Goal: Information Seeking & Learning: Learn about a topic

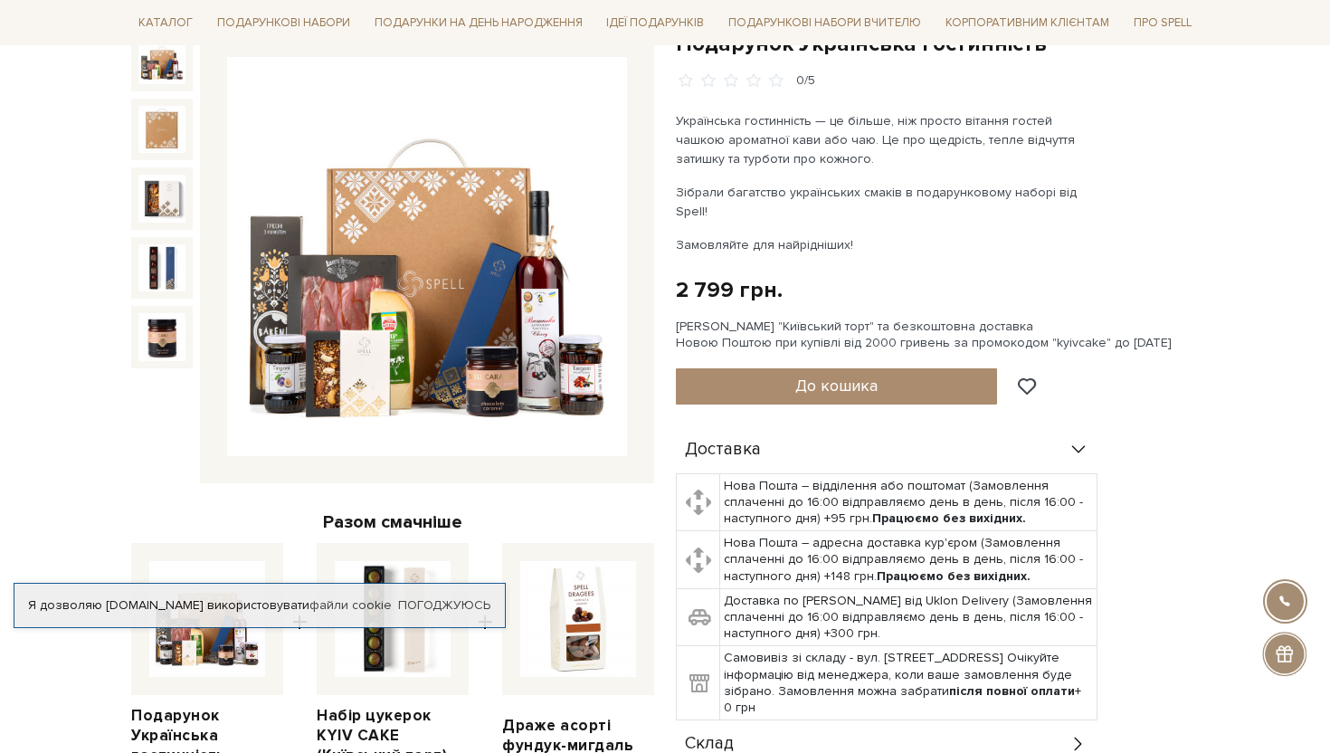
scroll to position [176, 0]
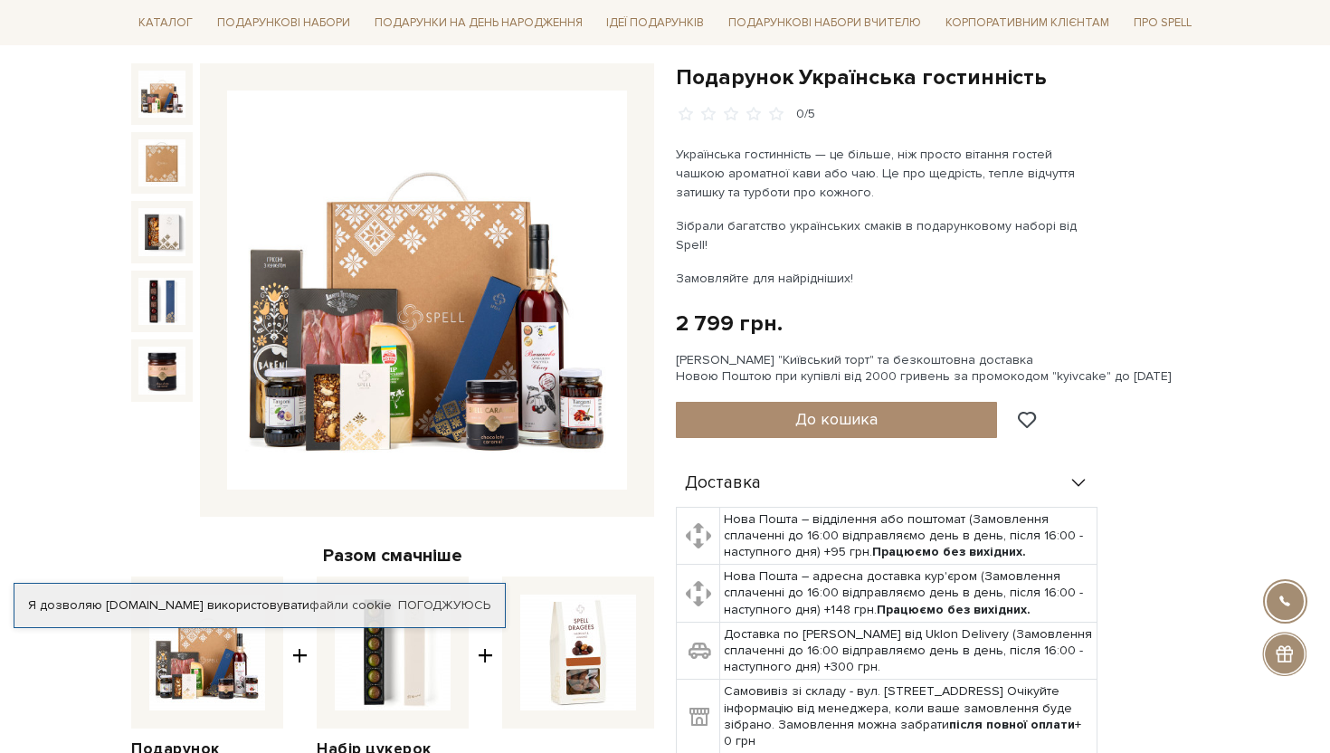
click at [585, 399] on img at bounding box center [427, 290] width 400 height 400
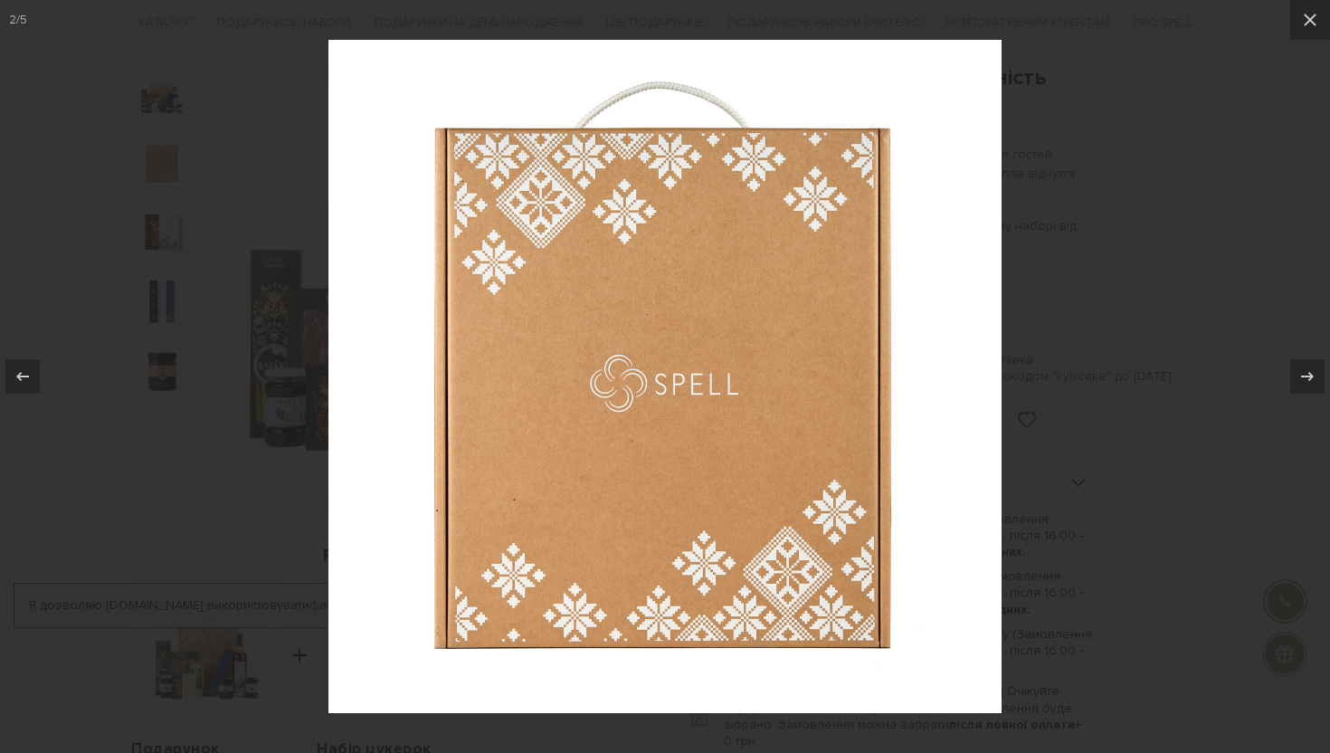
click at [1070, 448] on div at bounding box center [665, 376] width 1330 height 753
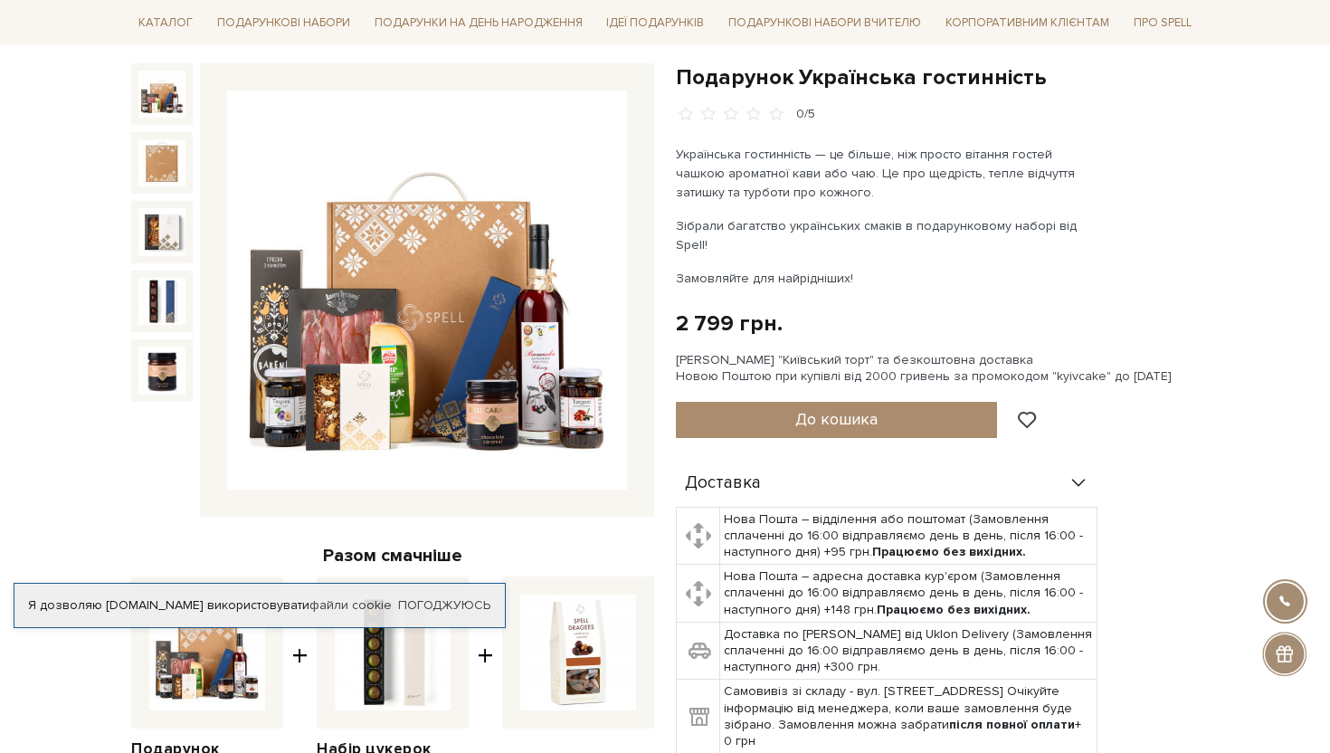
click at [465, 346] on img at bounding box center [427, 290] width 400 height 400
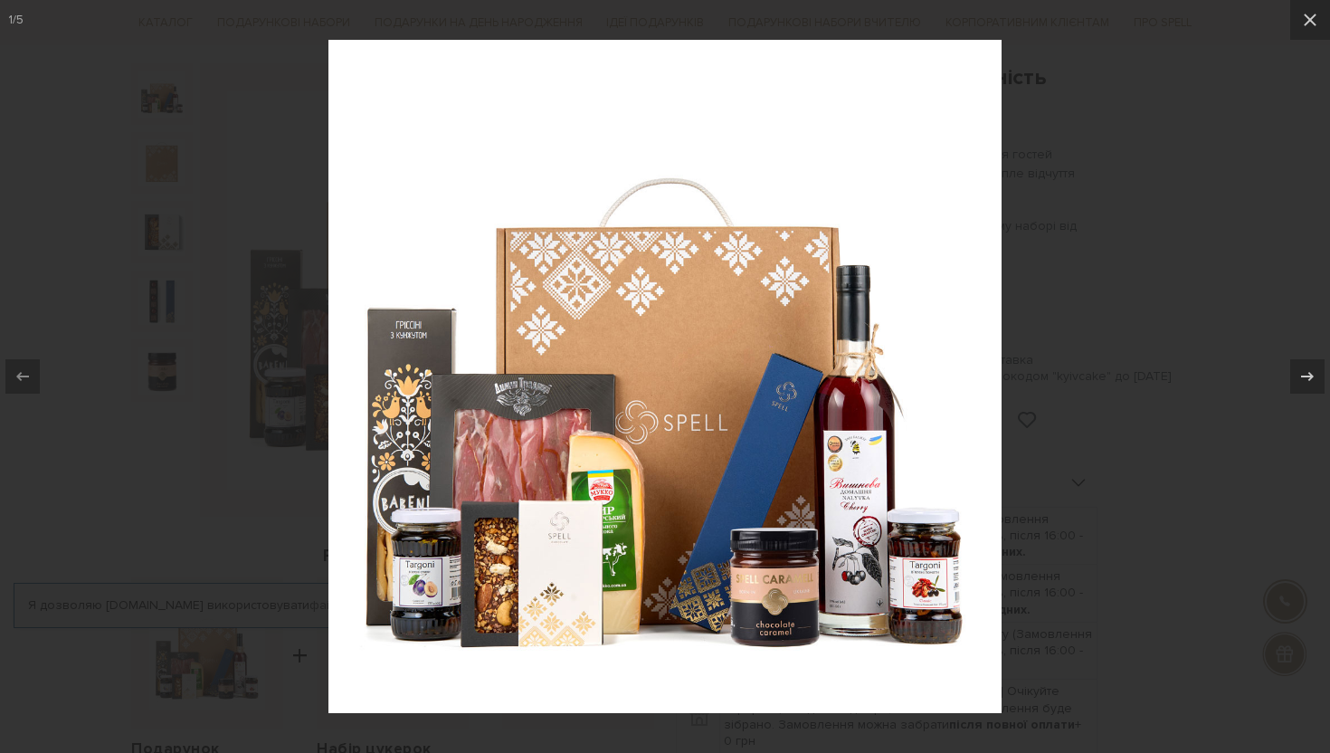
click at [1123, 416] on div at bounding box center [665, 376] width 1330 height 753
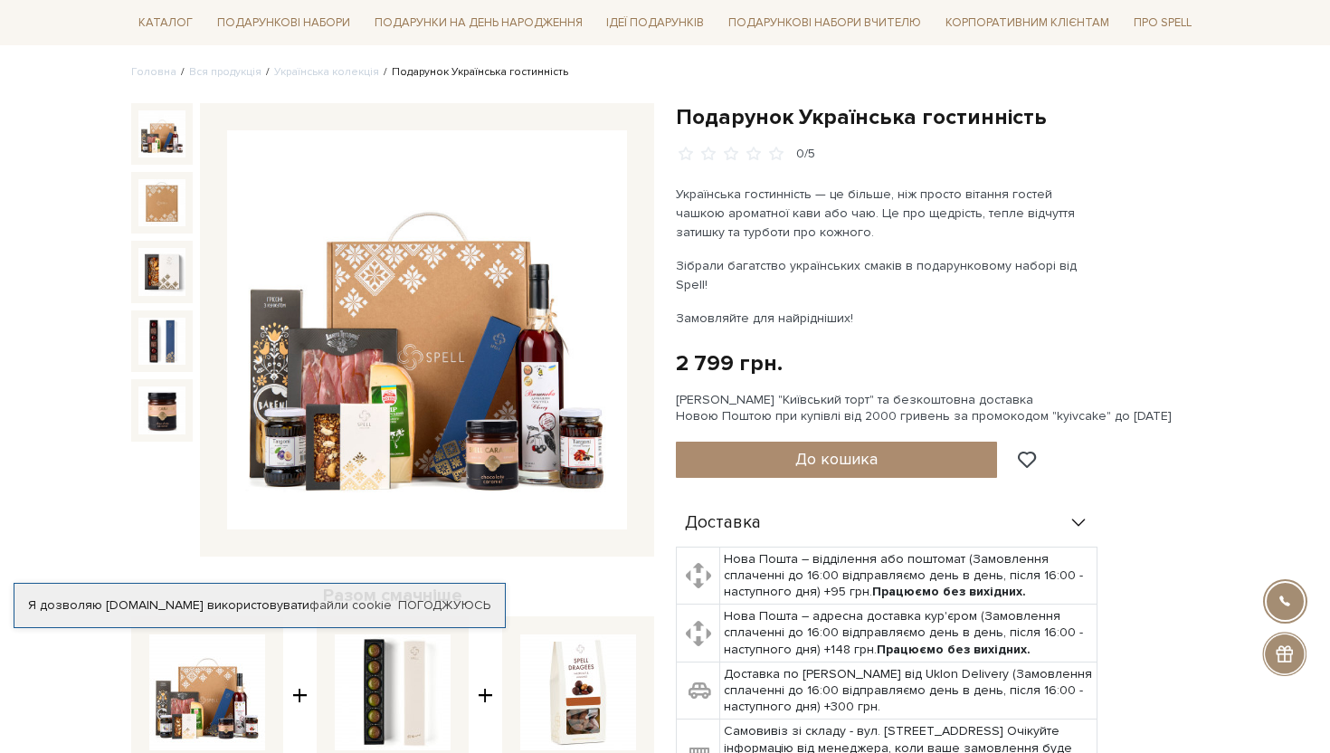
scroll to position [151, 0]
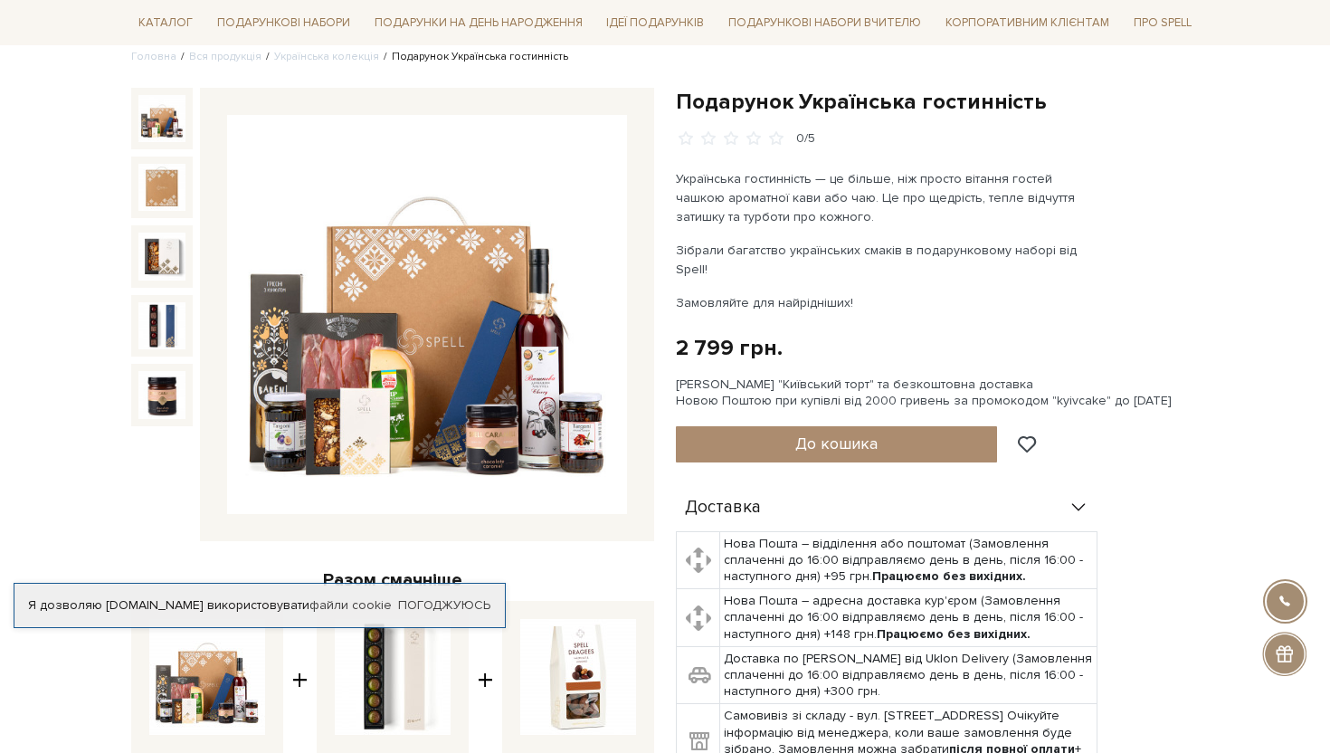
click at [427, 299] on img at bounding box center [427, 315] width 400 height 400
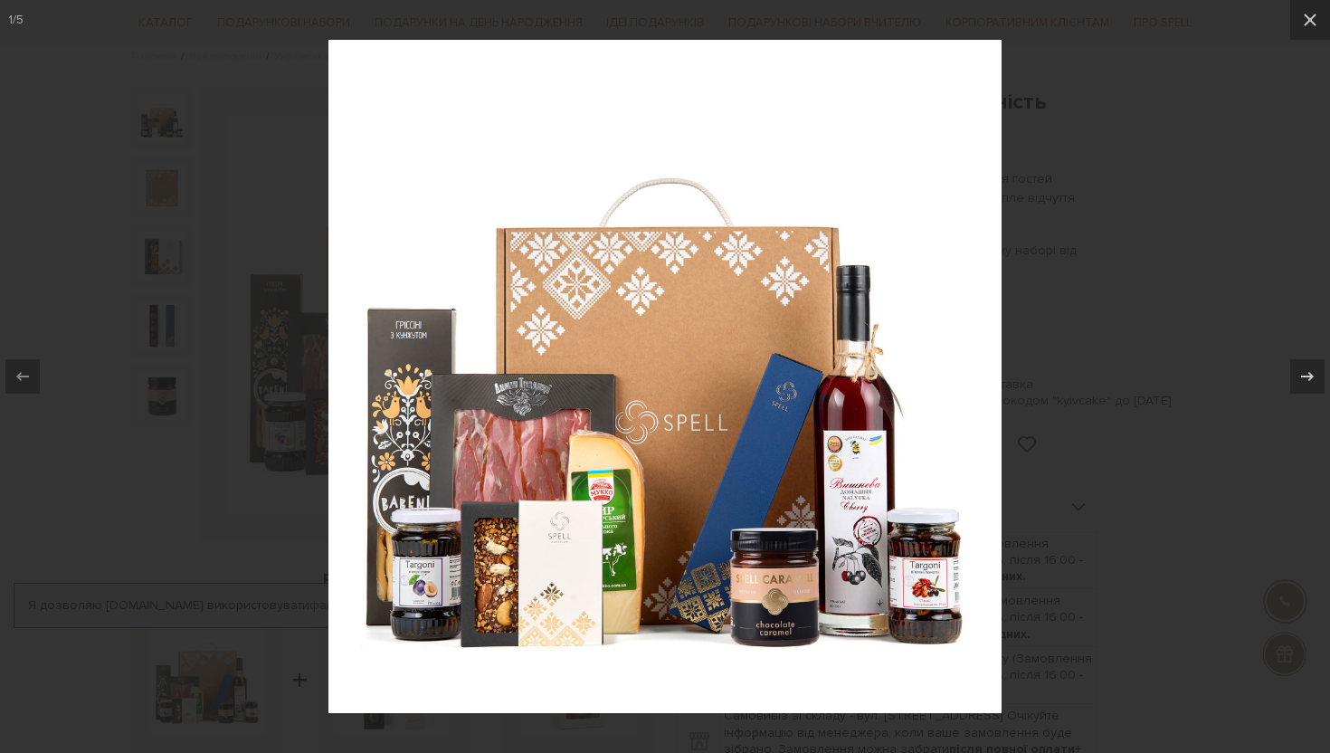
click at [1094, 434] on div at bounding box center [665, 376] width 1330 height 753
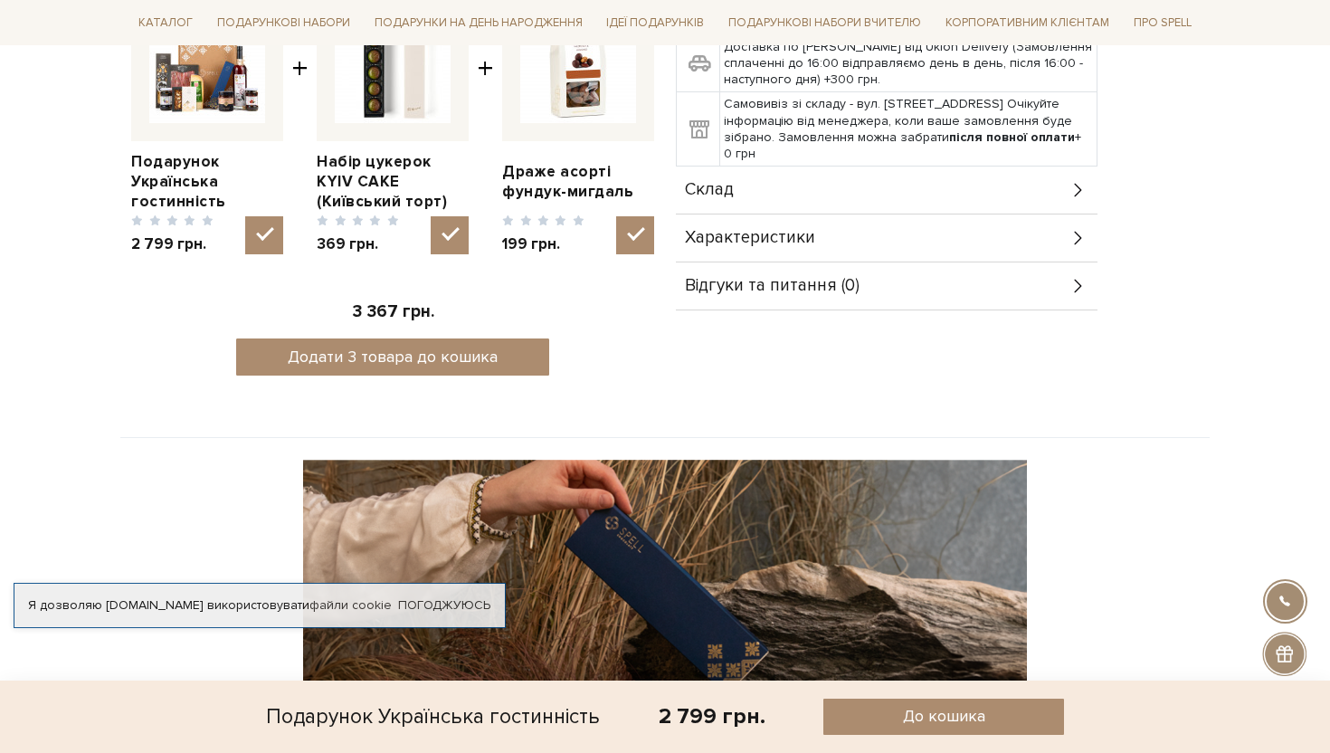
scroll to position [781, 0]
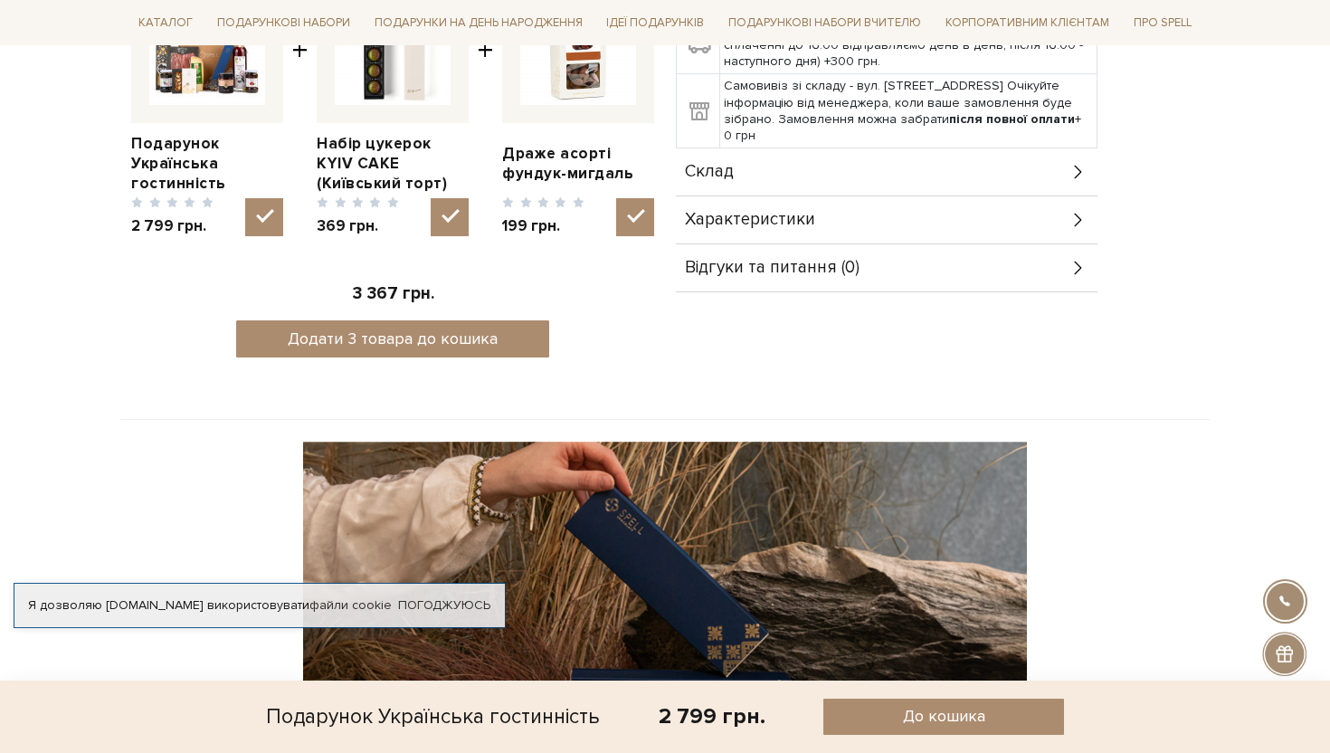
click at [921, 200] on div "Характеристики" at bounding box center [887, 219] width 422 height 47
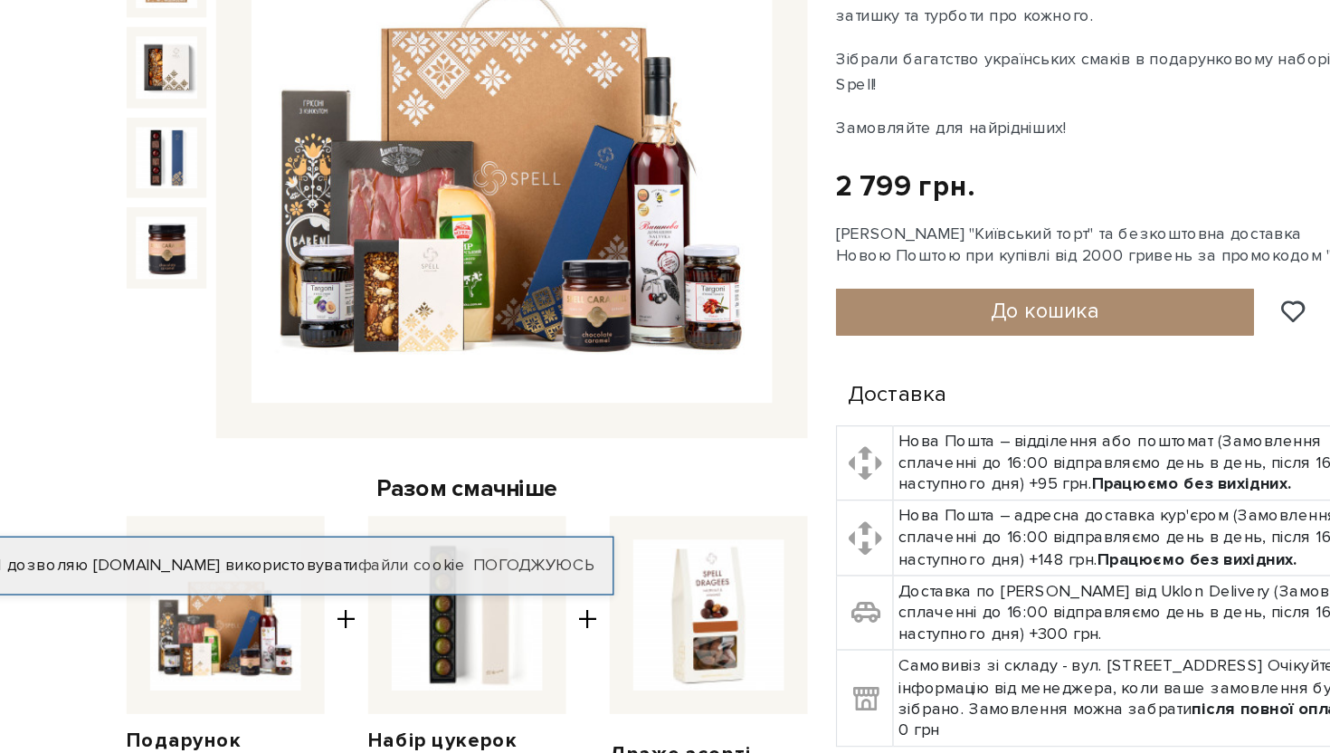
scroll to position [184, 0]
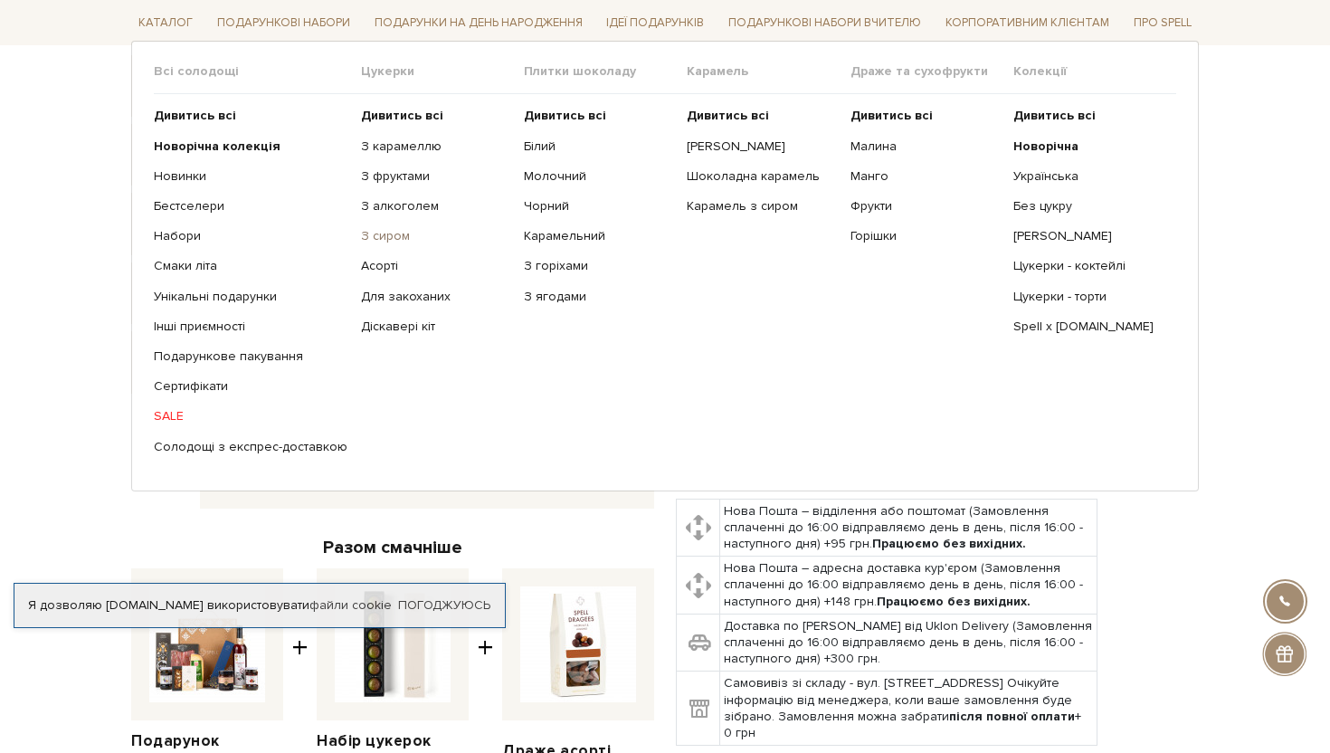
click at [389, 237] on link "З сиром" at bounding box center [435, 236] width 149 height 16
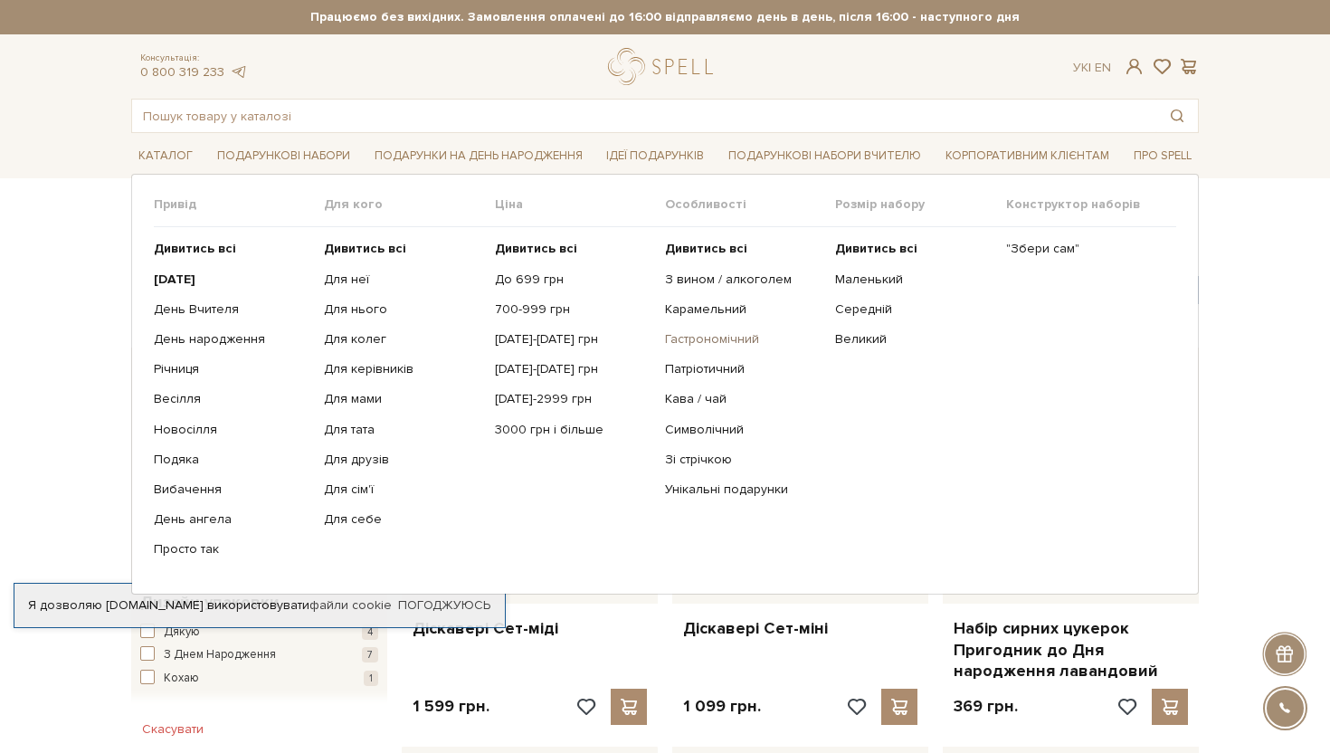
click at [730, 337] on link "Гастрономічний" at bounding box center [743, 339] width 157 height 16
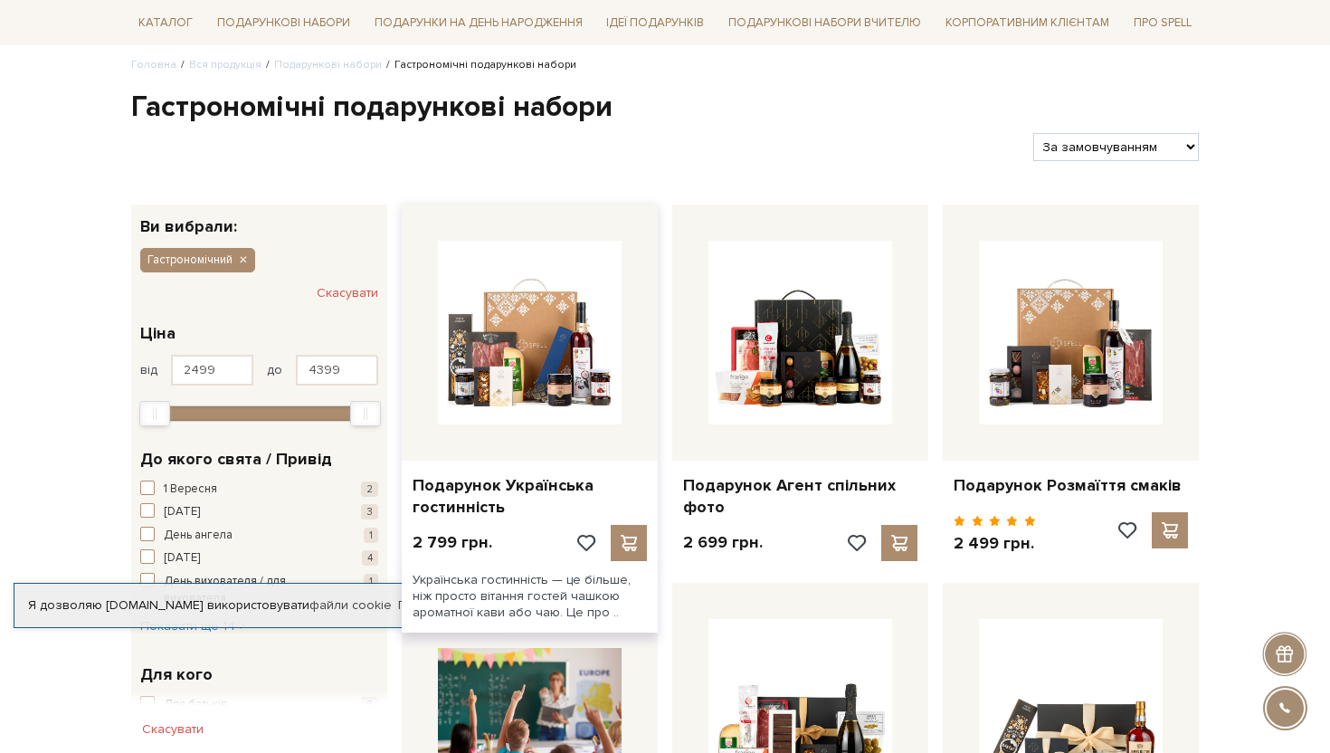
scroll to position [158, 0]
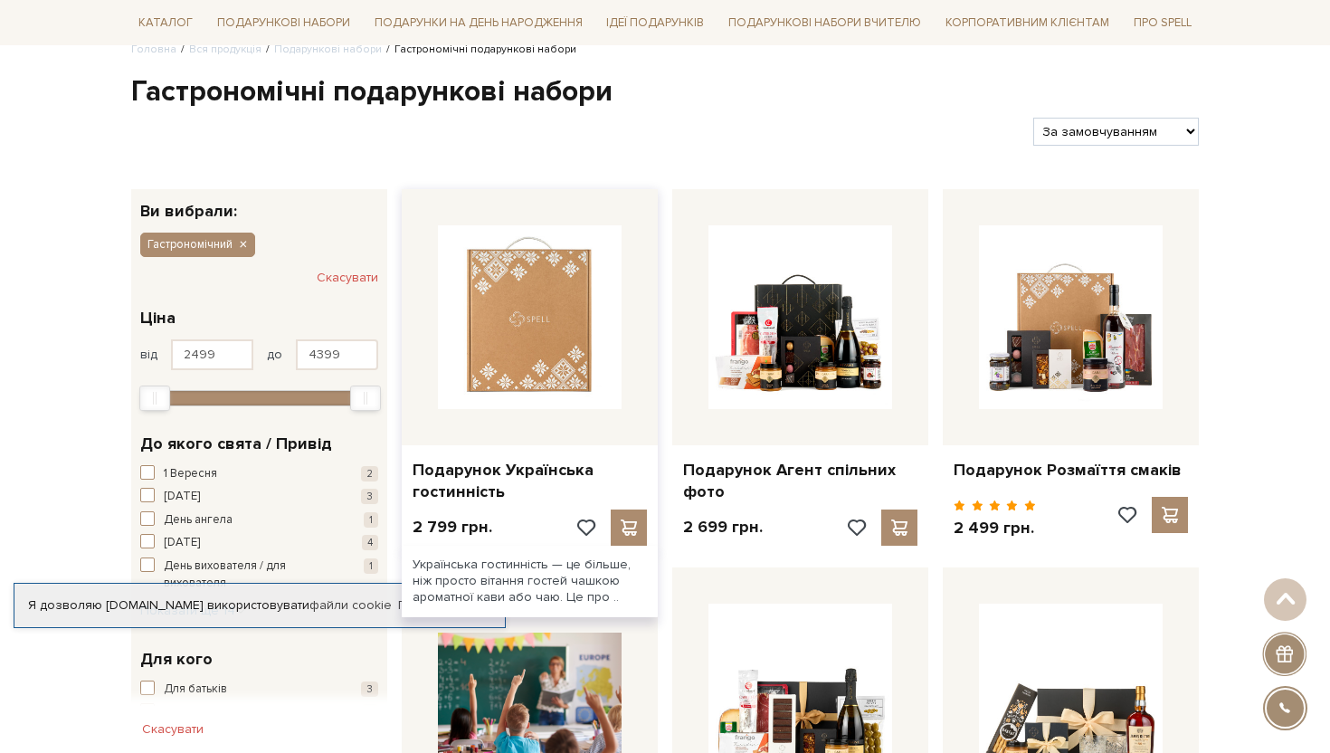
click at [484, 346] on img at bounding box center [530, 317] width 184 height 184
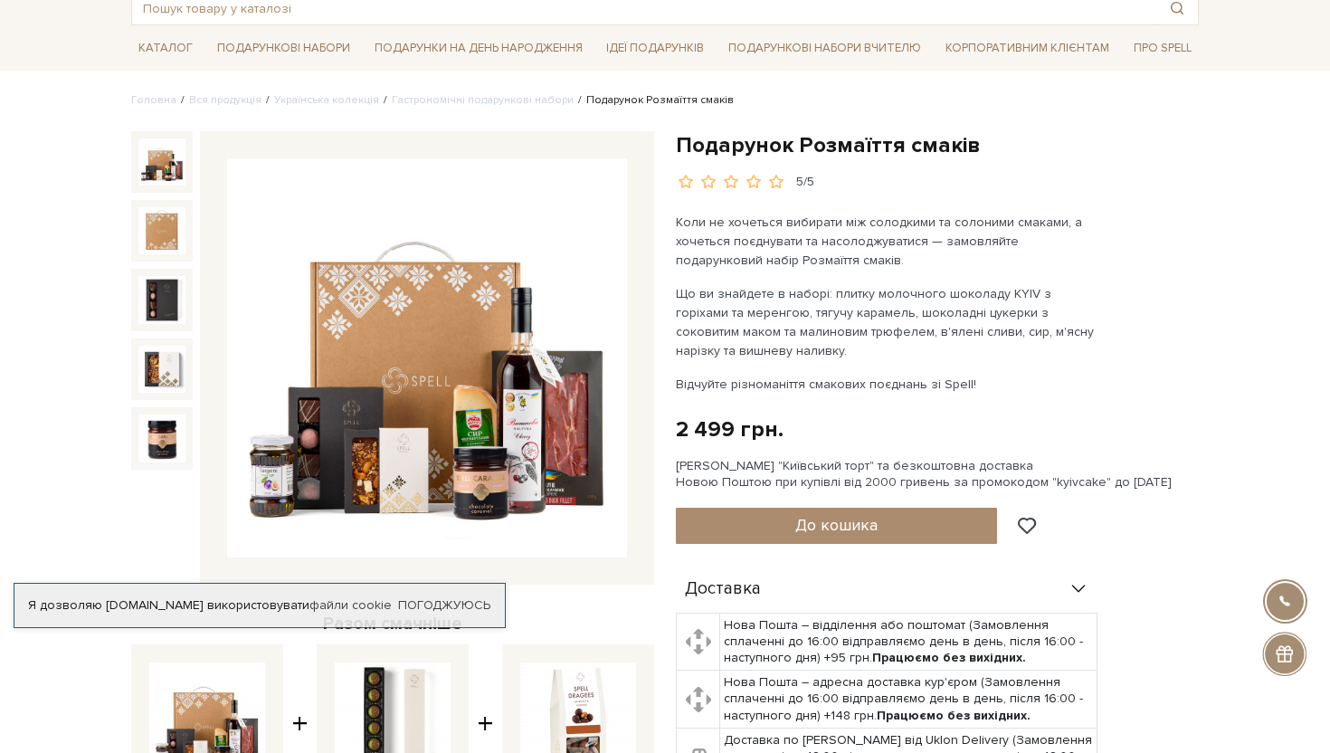
scroll to position [112, 0]
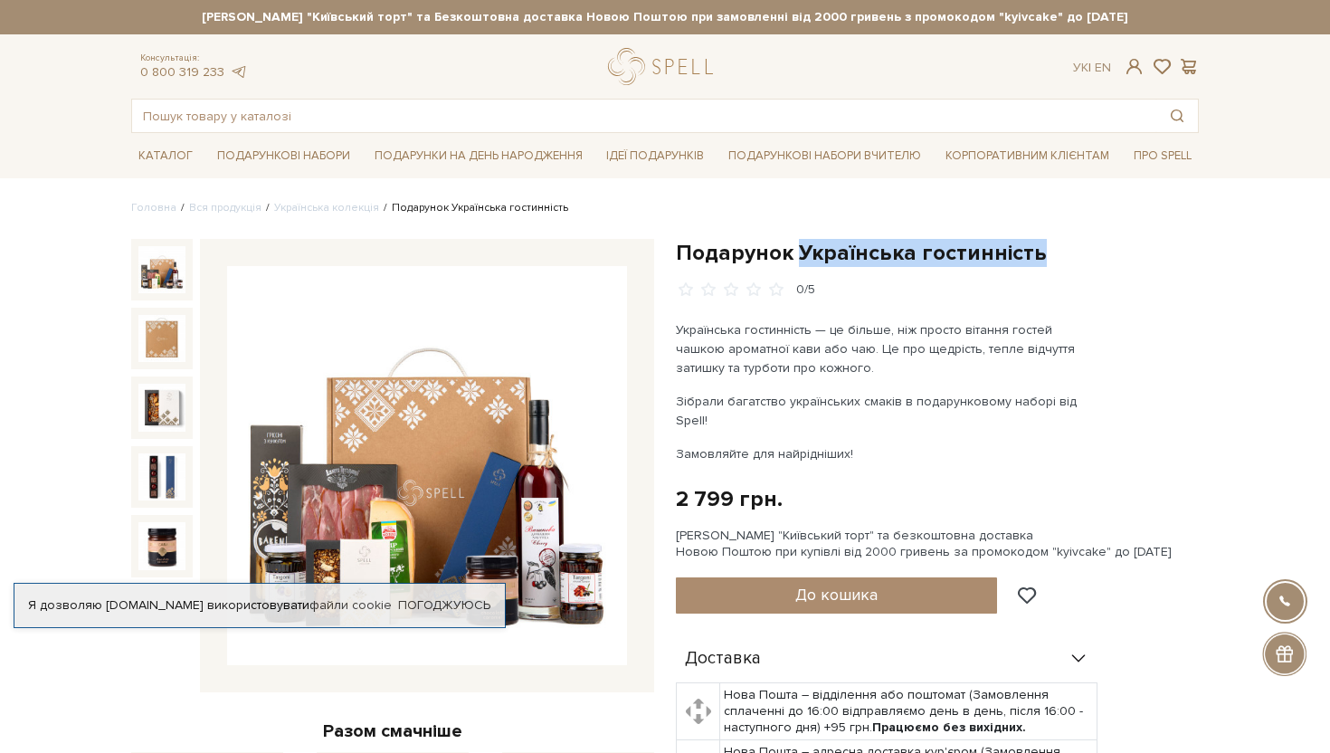
drag, startPoint x: 1047, startPoint y: 245, endPoint x: 798, endPoint y: 247, distance: 248.9
click at [798, 247] on h1 "Подарунок Українська гостинність" at bounding box center [937, 253] width 523 height 28
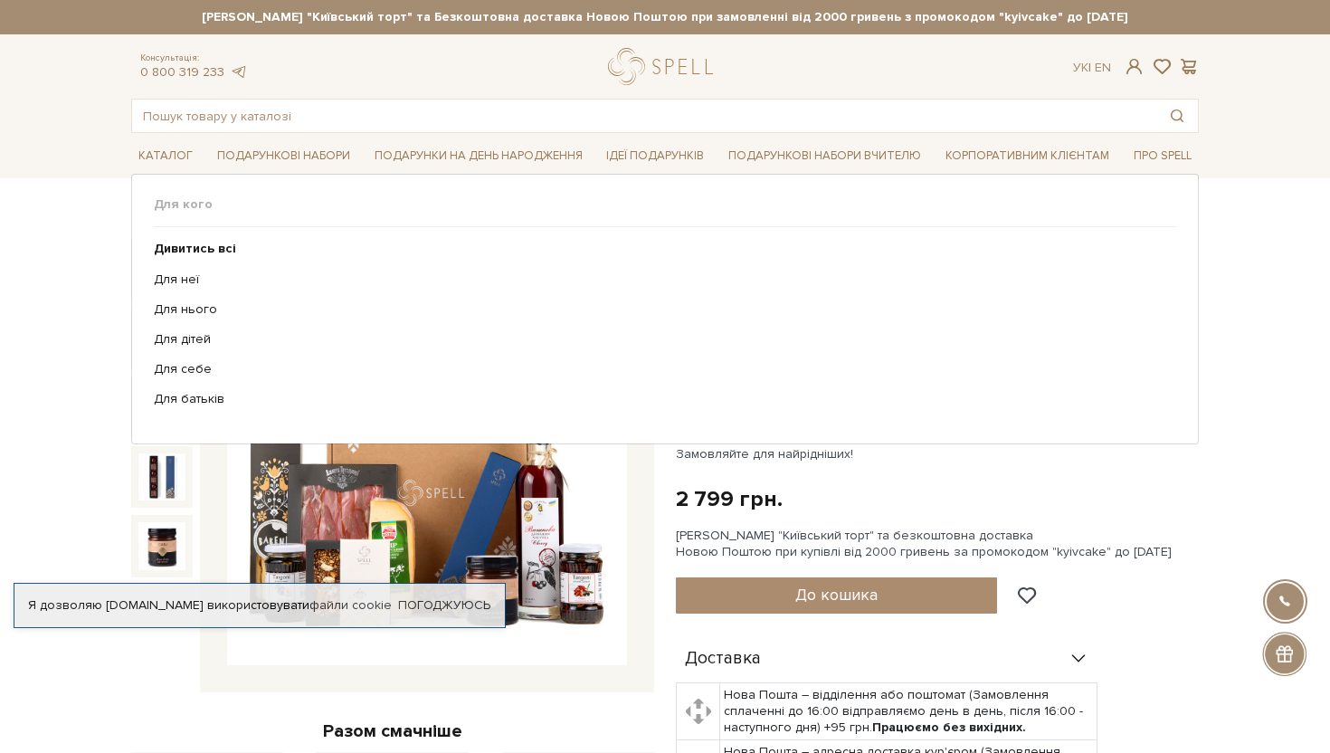
copy h1 "Українська гостинність"
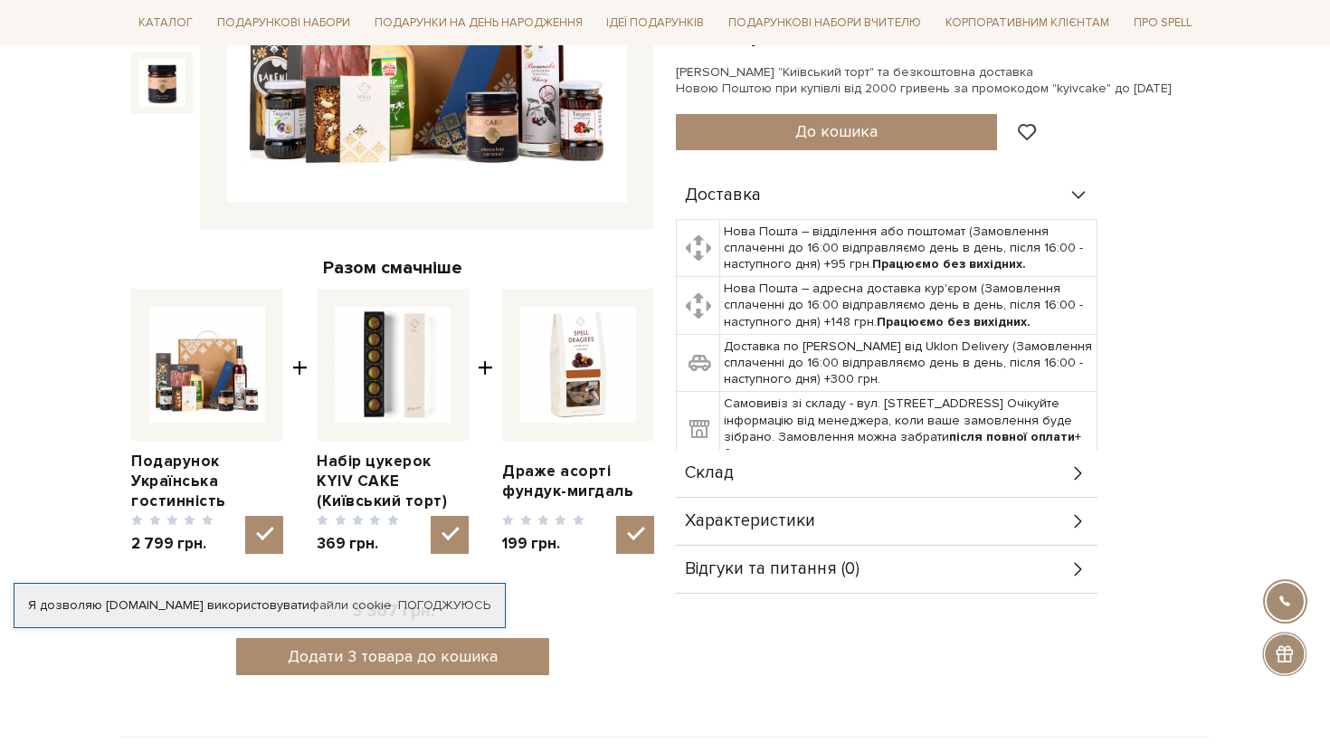
scroll to position [738, 0]
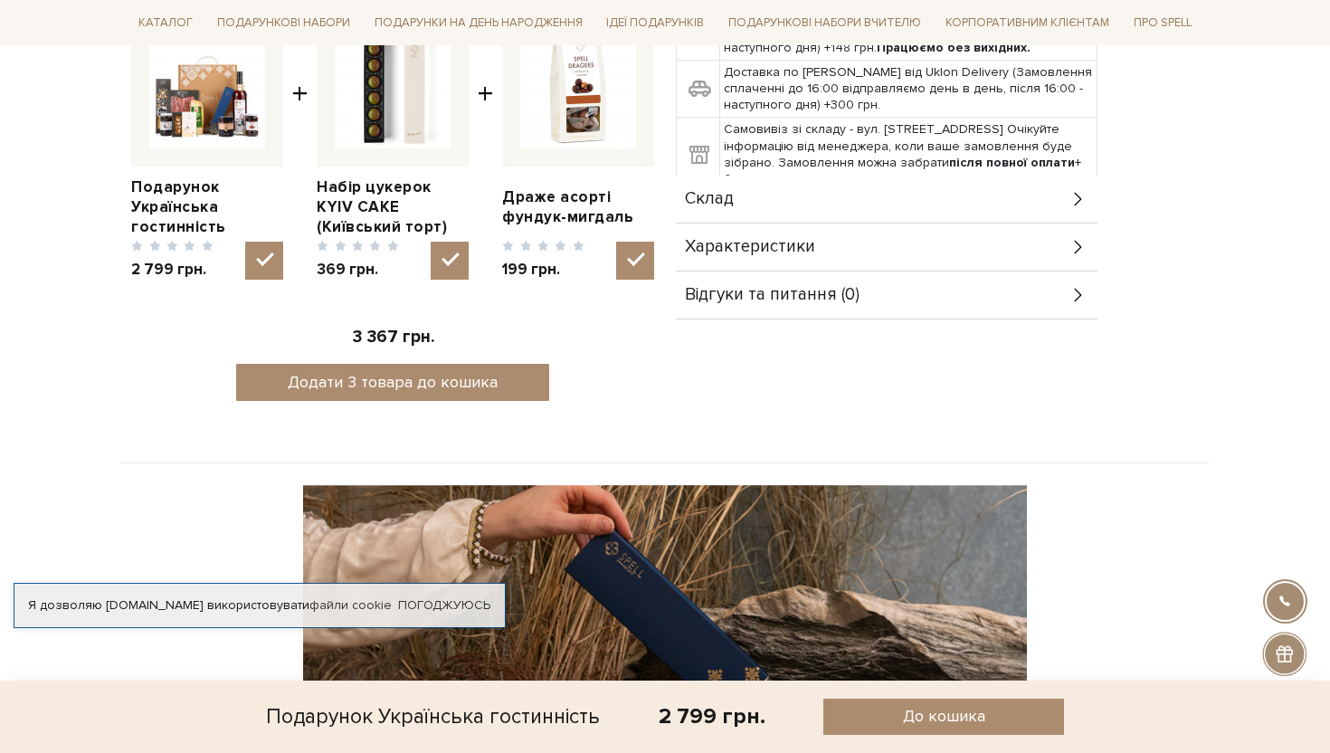
click at [1072, 189] on div "Склад" at bounding box center [887, 199] width 422 height 47
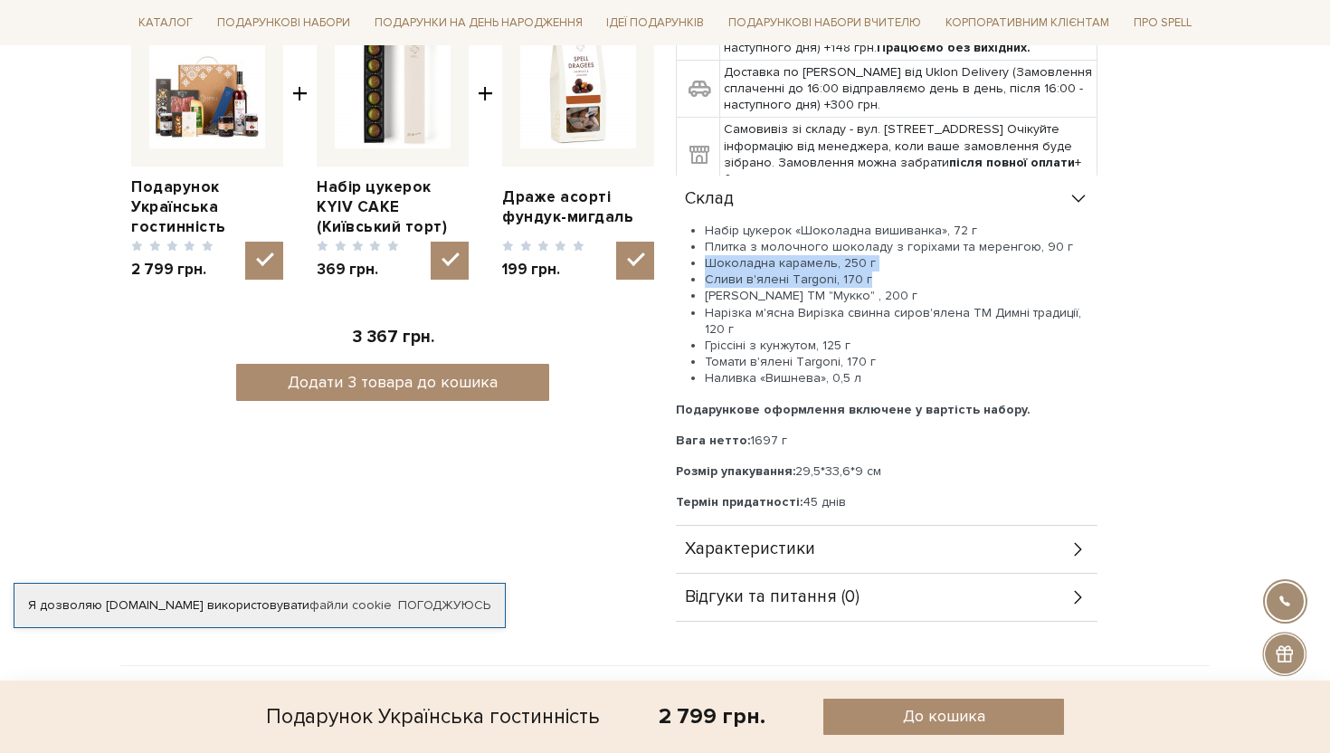
drag, startPoint x: 869, startPoint y: 258, endPoint x: 683, endPoint y: 250, distance: 185.7
click at [683, 250] on ul "Набір цукерок «Шоколадна вишиванка», 72 г Плитка з молочного шоколаду з горіхам…" at bounding box center [887, 305] width 422 height 165
copy ul "Шоколадна карамель, 250 г Сливи в'ялені Тargoni, 170 г"
drag, startPoint x: 866, startPoint y: 362, endPoint x: 708, endPoint y: 361, distance: 158.4
click at [708, 370] on li "Наливка «Вишнева», 0,5 л" at bounding box center [901, 378] width 393 height 16
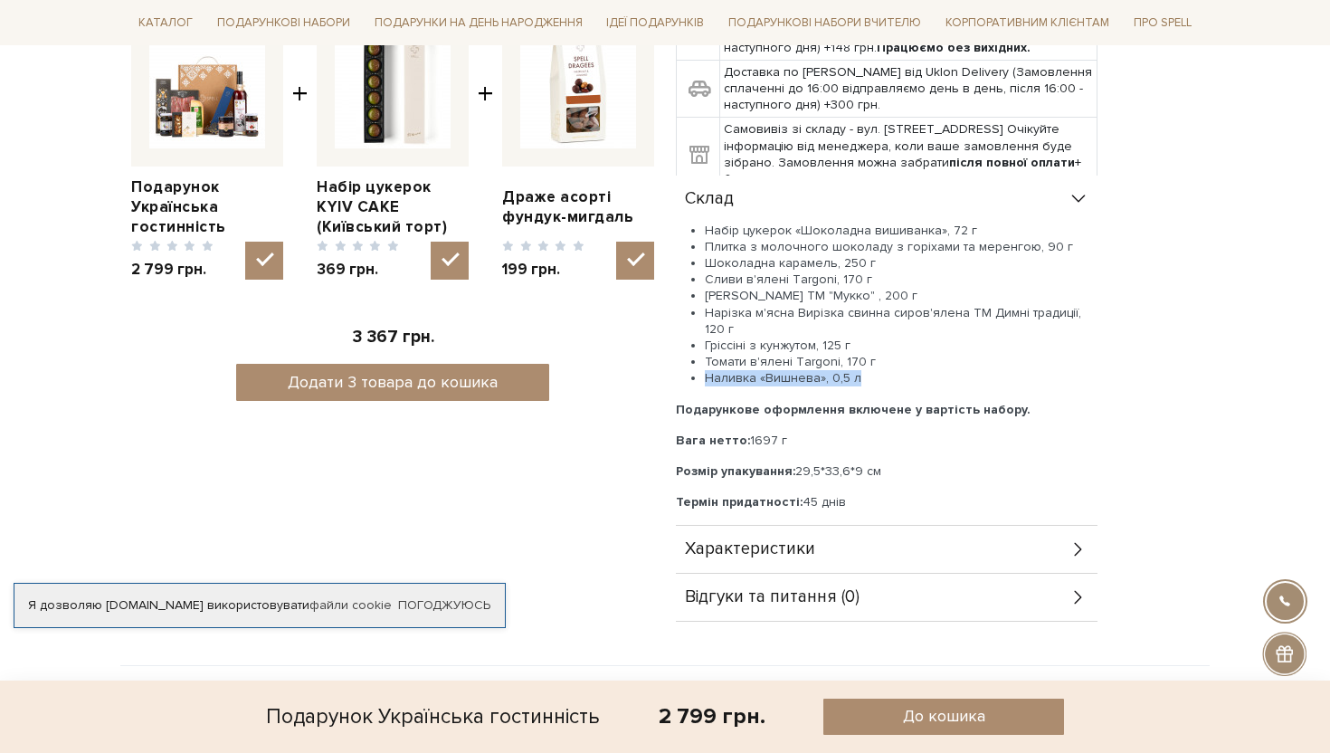
copy li "Наливка «Вишнева», 0,5 л"
